Goal: Task Accomplishment & Management: Manage account settings

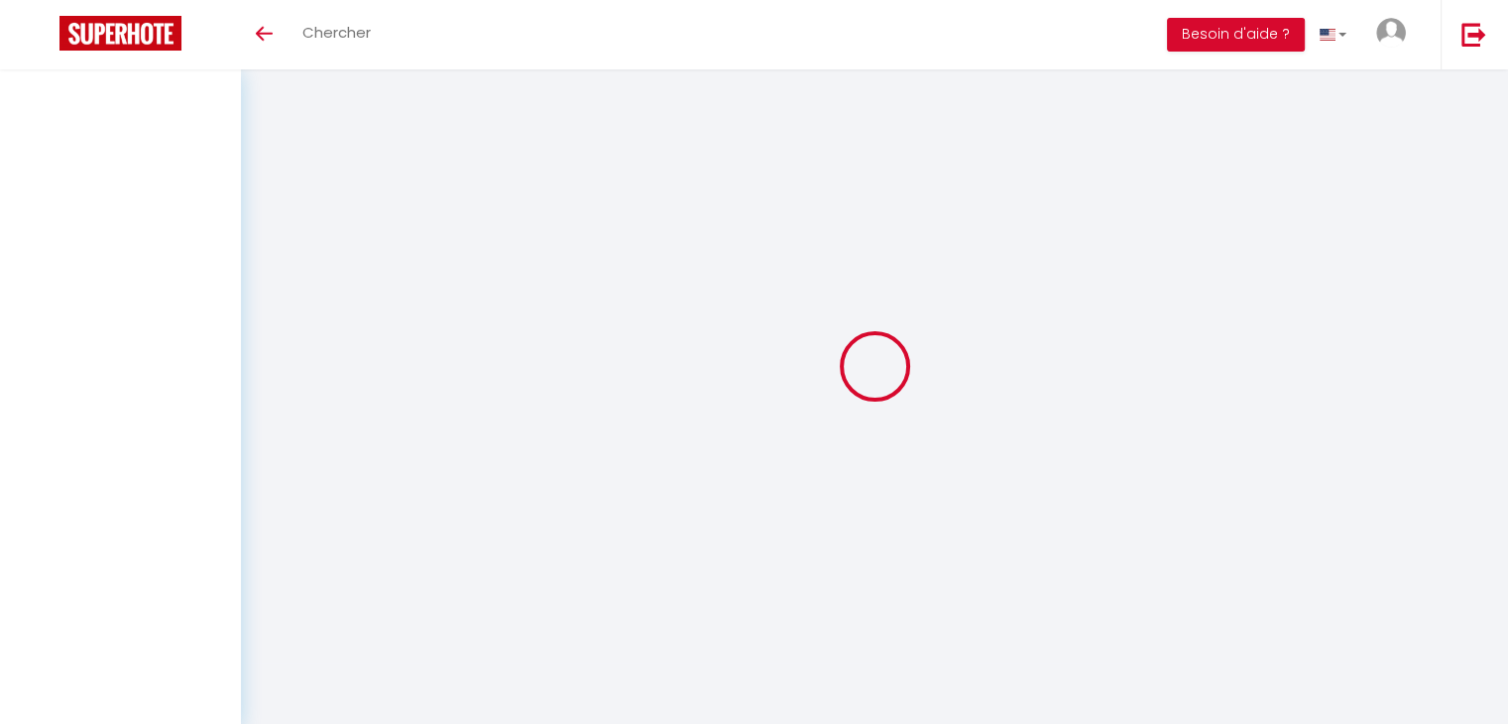
select select
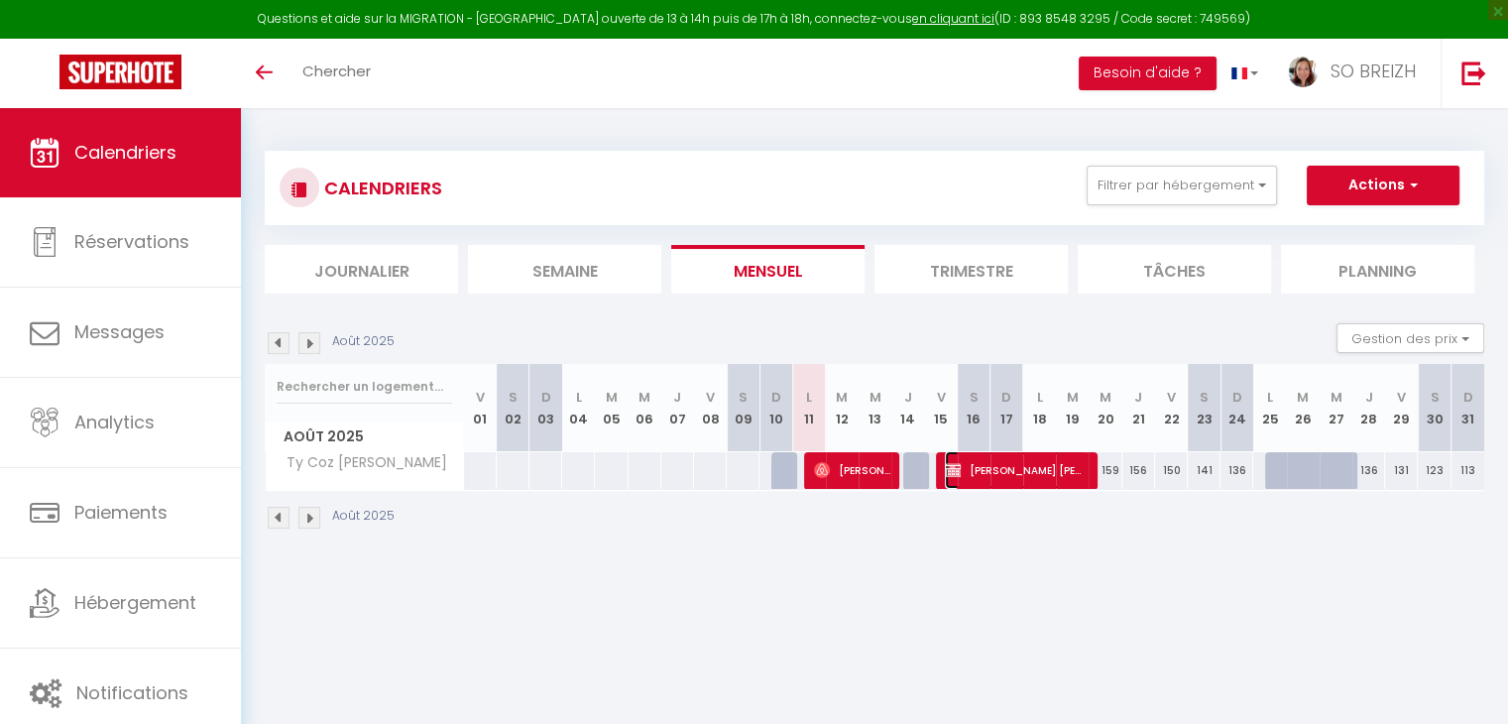
click at [1004, 473] on span "Valerie HELAINE" at bounding box center [1016, 470] width 142 height 38
select select "OK"
select select "KO"
select select "0"
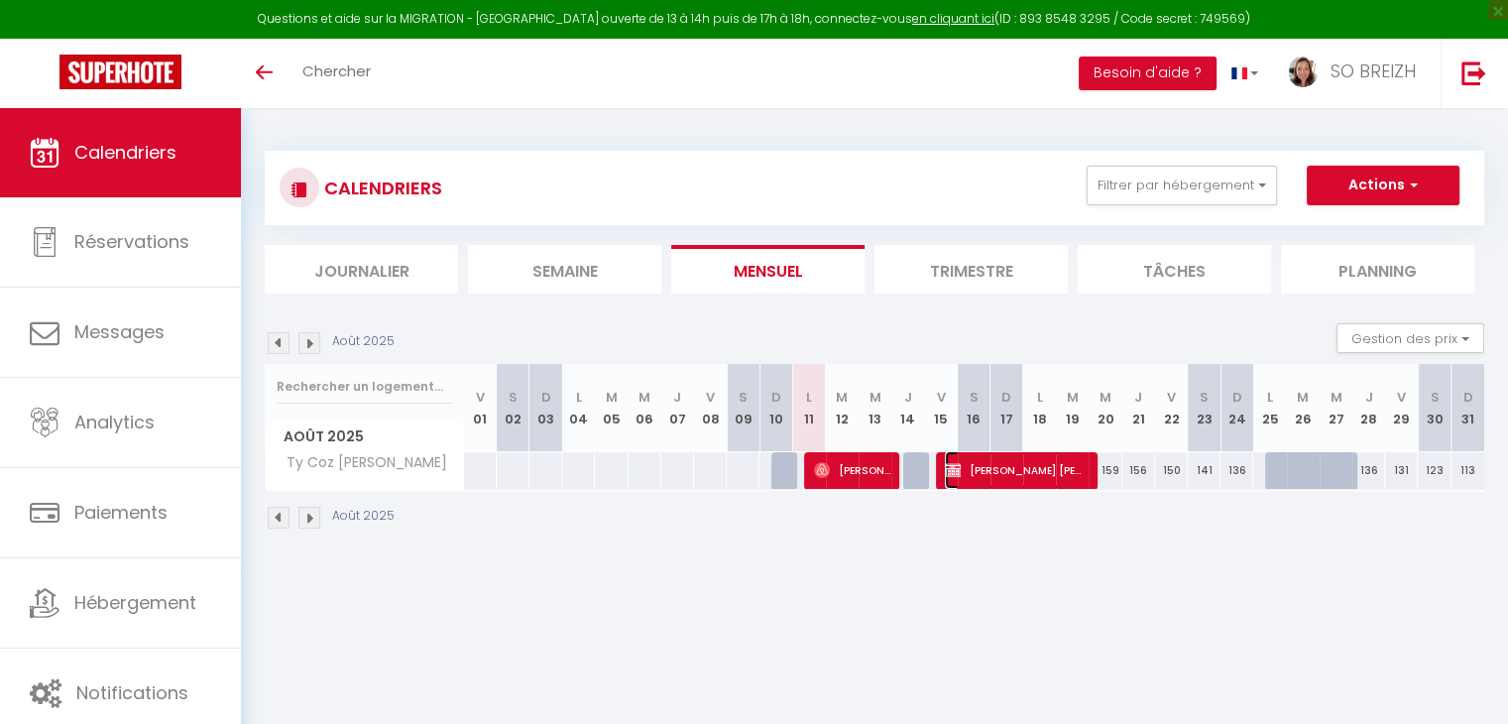
select select "1"
select select
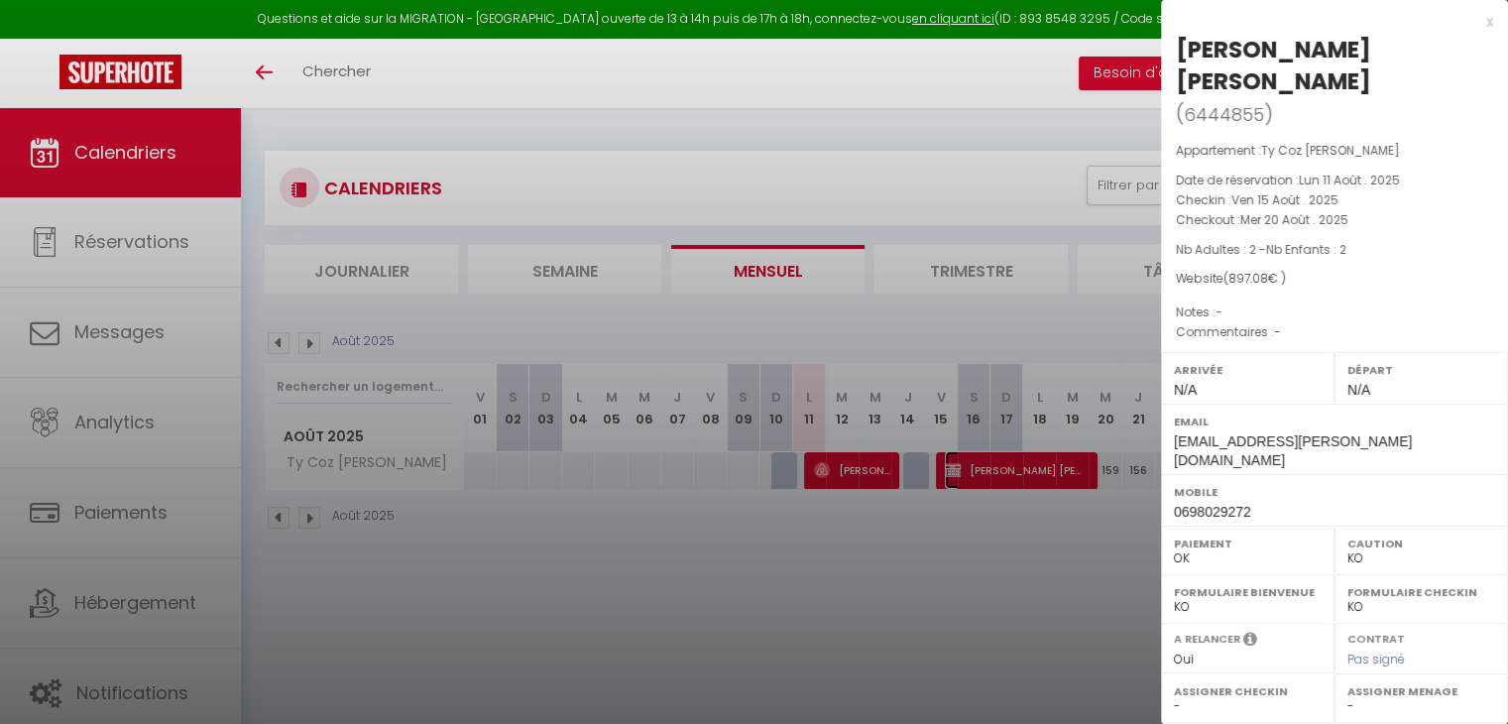
select select "43612"
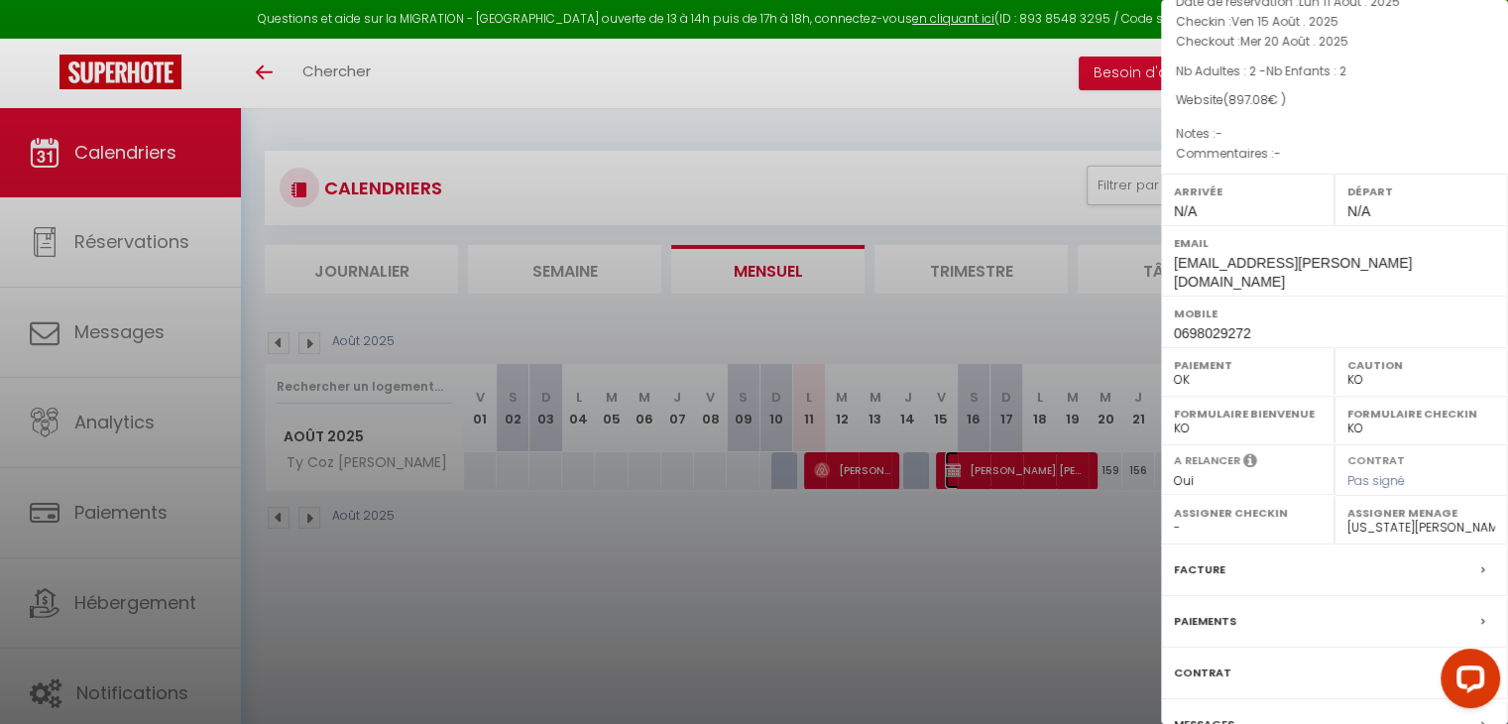
scroll to position [197, 0]
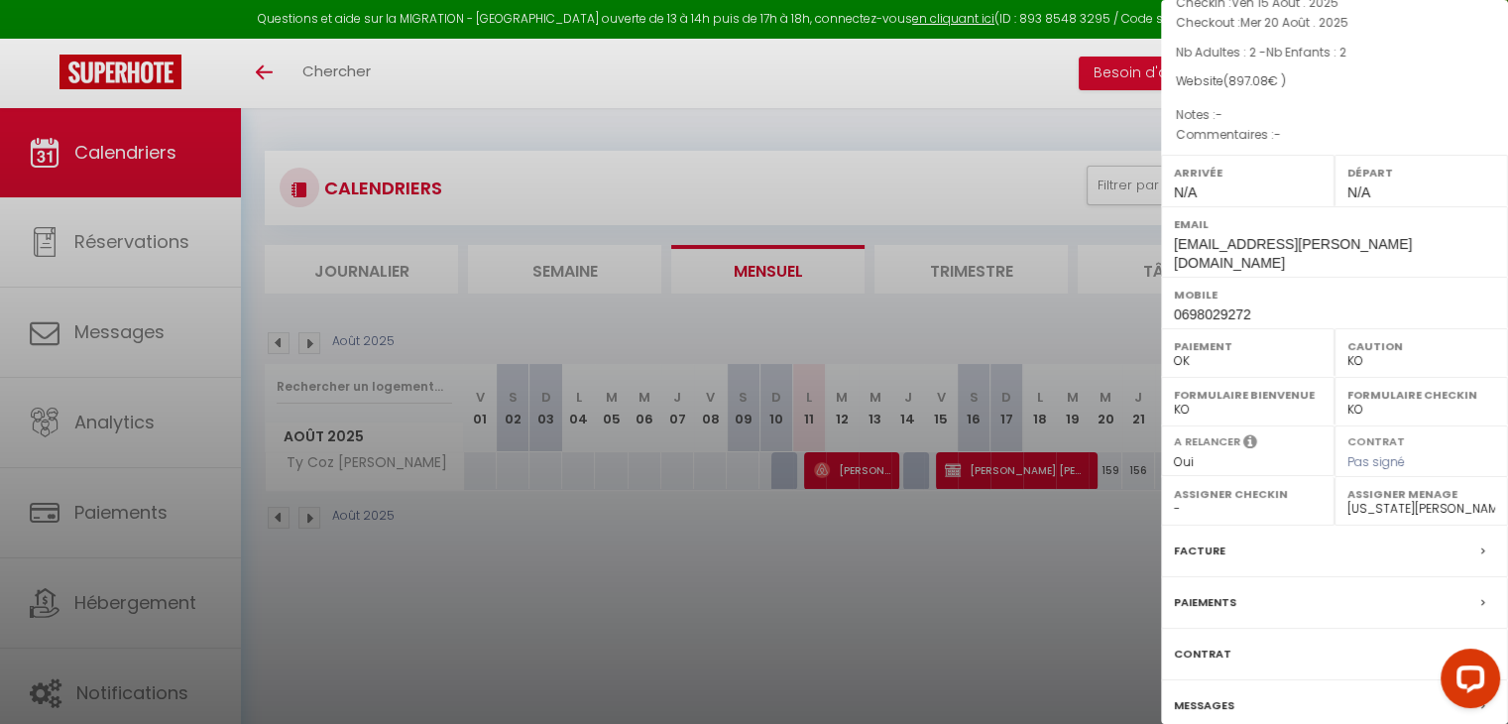
click at [1210, 695] on label "Messages" at bounding box center [1204, 705] width 60 height 21
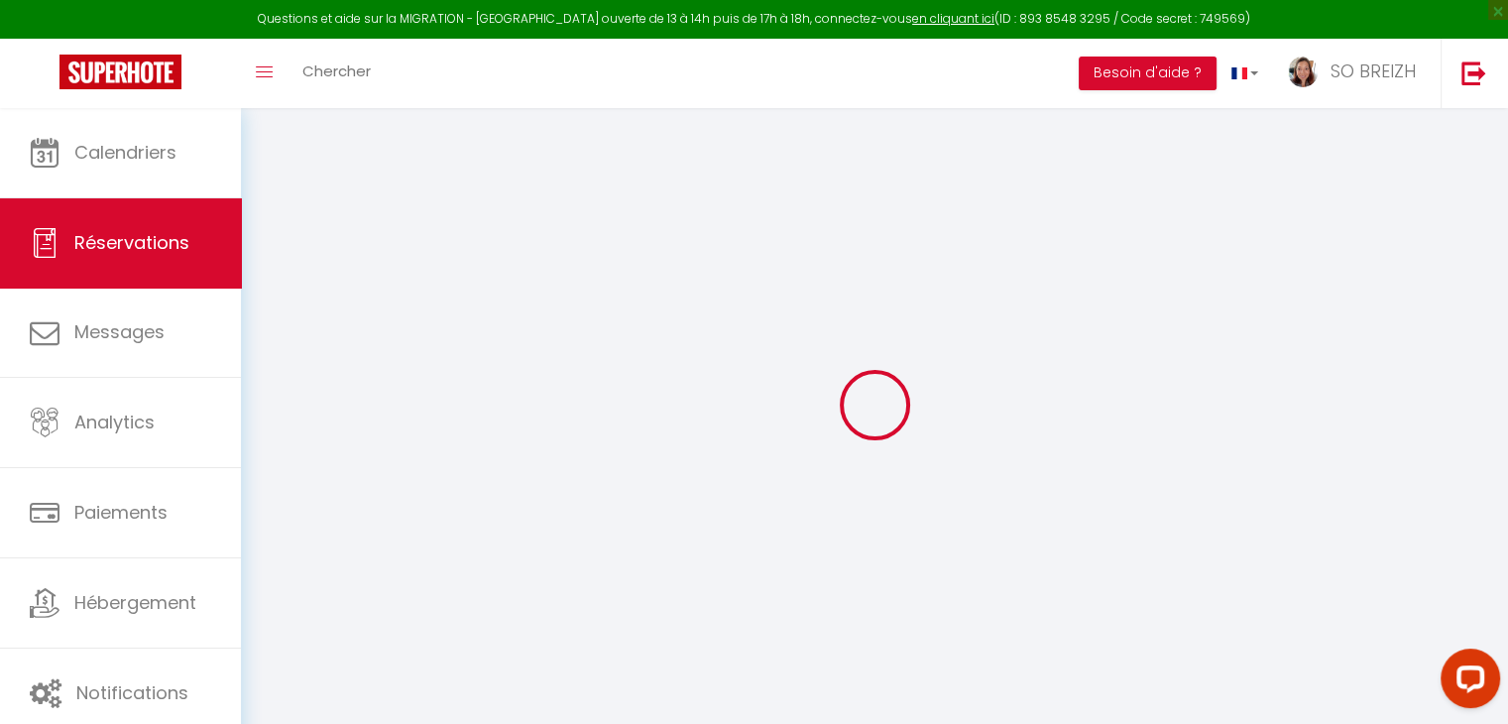
select select
checkbox input "false"
select select
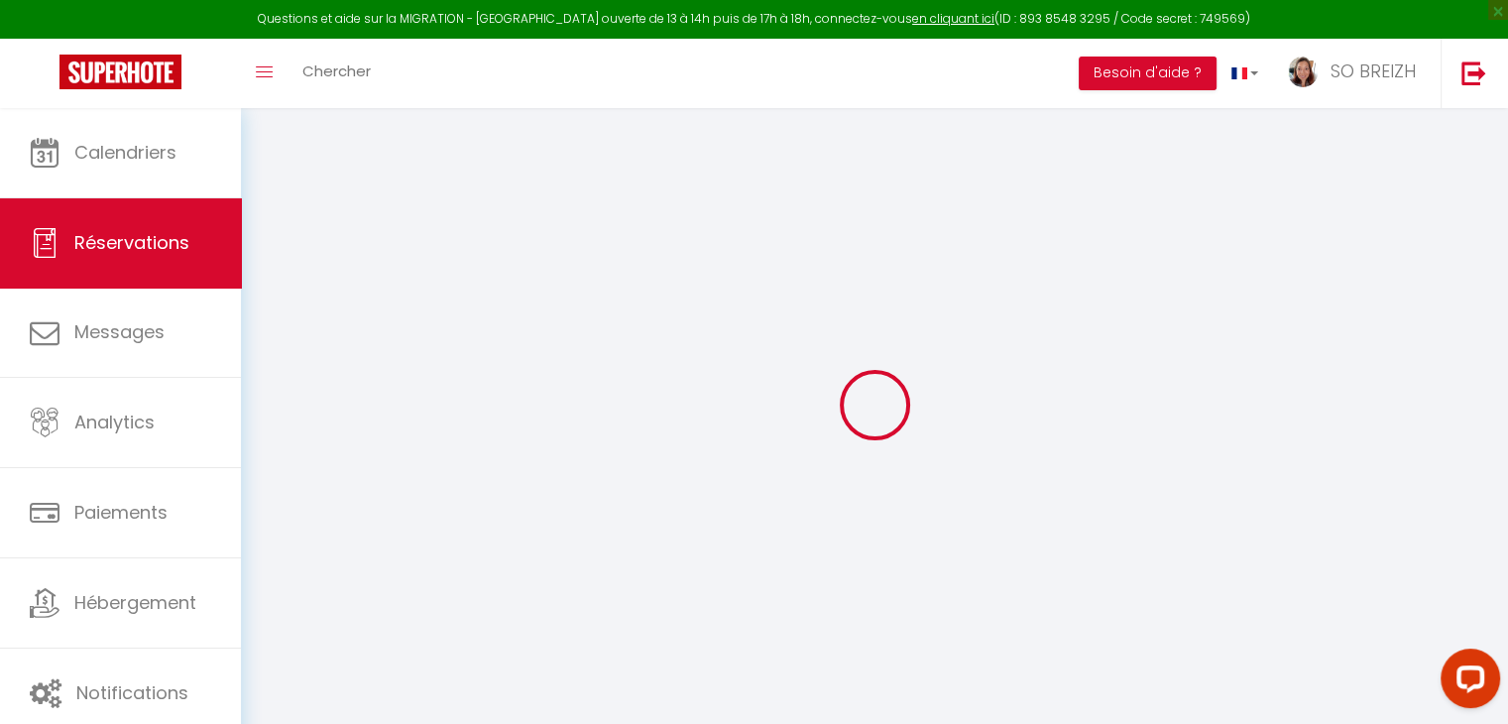
checkbox input "false"
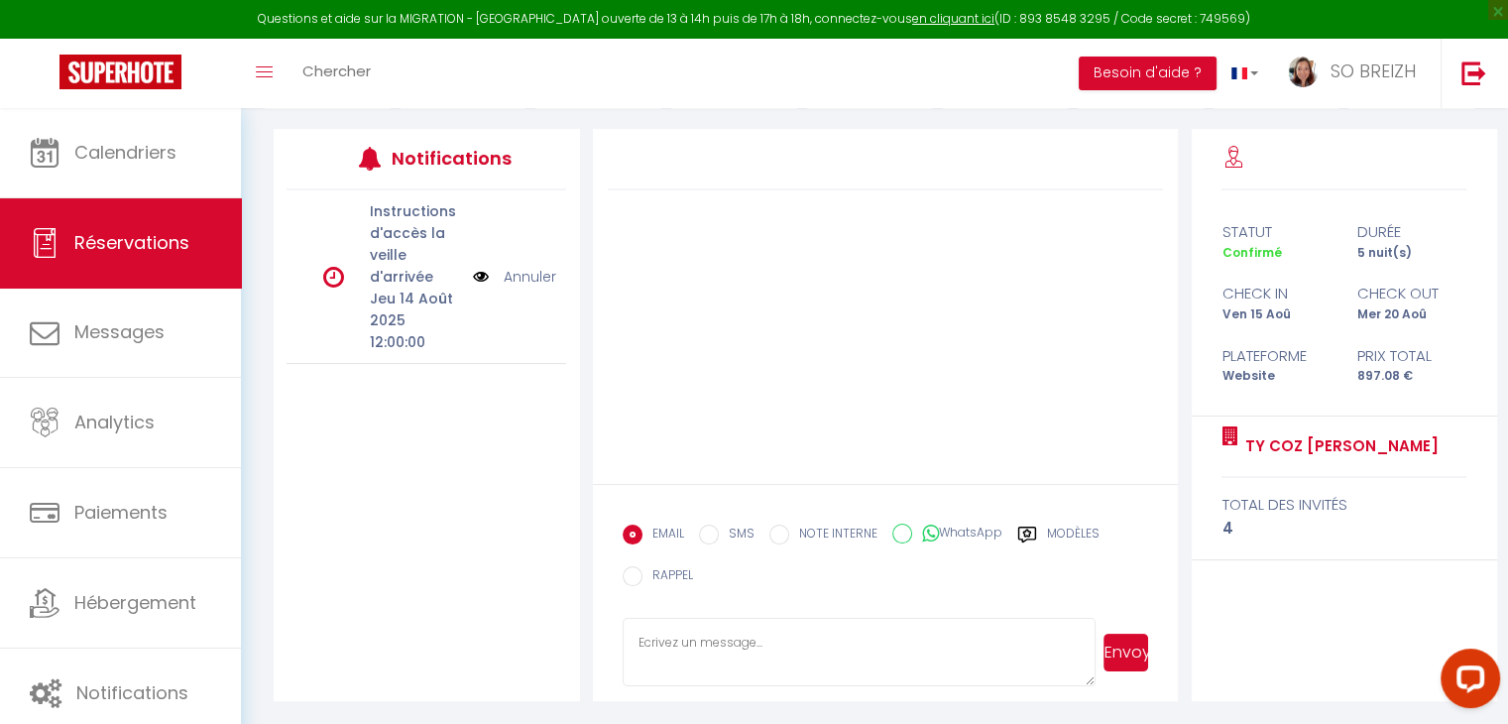
scroll to position [139, 0]
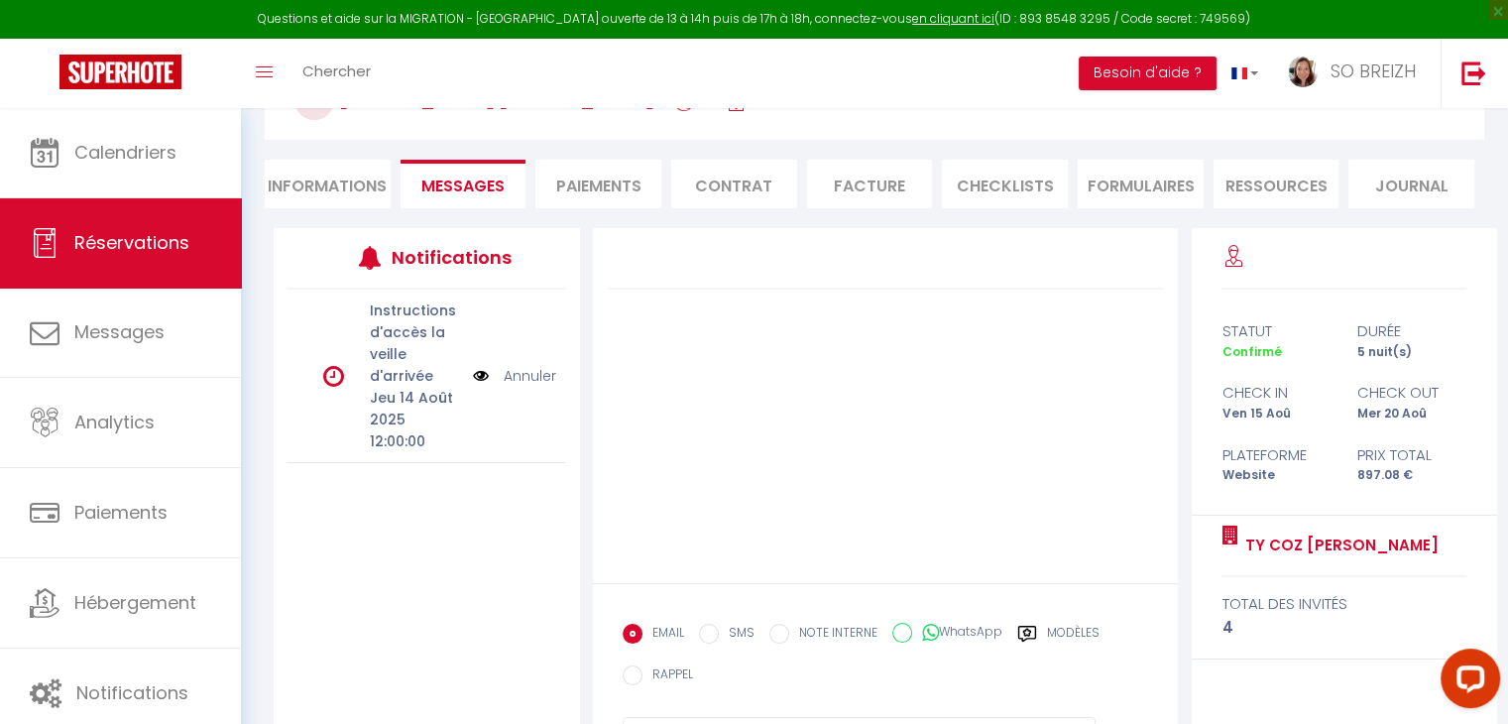
click at [314, 187] on li "Informations" at bounding box center [328, 184] width 126 height 49
select select
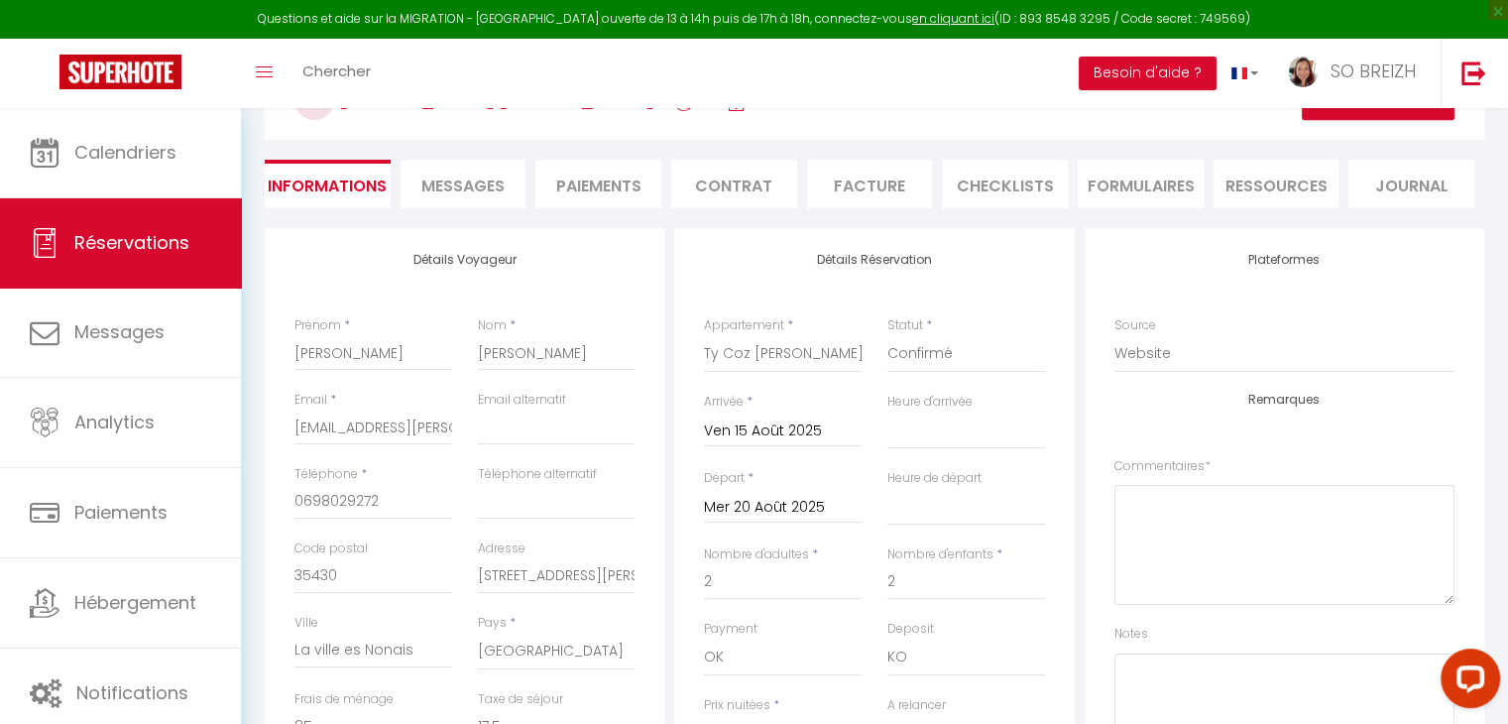
click at [473, 181] on span "Messages" at bounding box center [462, 186] width 83 height 23
